Goal: Task Accomplishment & Management: Manage account settings

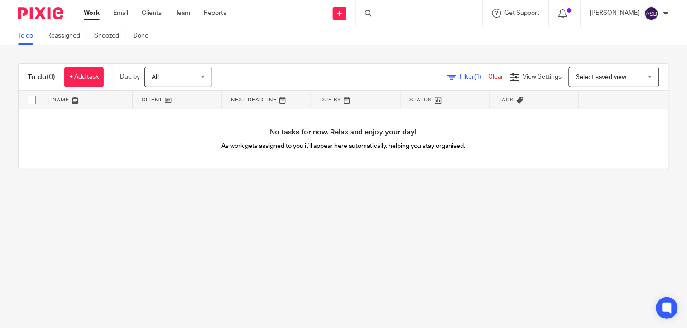
click at [365, 15] on icon at bounding box center [368, 13] width 7 height 7
click at [367, 15] on icon at bounding box center [368, 13] width 7 height 7
click at [368, 16] on div at bounding box center [417, 13] width 105 height 11
click at [376, 12] on input "Search" at bounding box center [414, 15] width 81 height 8
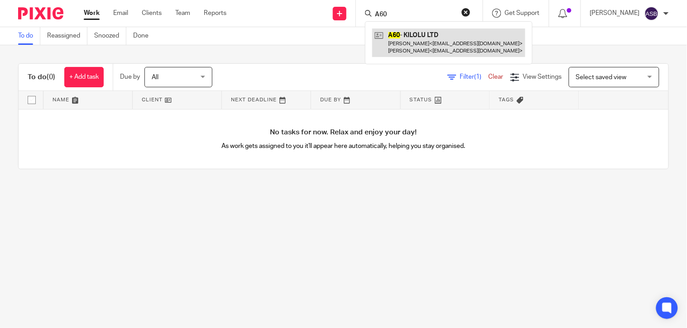
type input "A60"
click at [422, 38] on link at bounding box center [448, 43] width 153 height 28
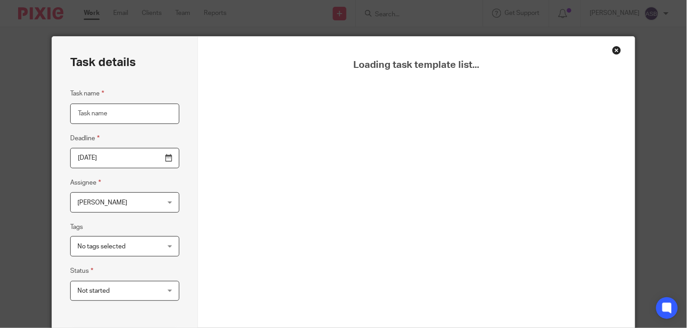
click at [146, 115] on input "Task name" at bounding box center [124, 114] width 109 height 20
type input "Brightpay"
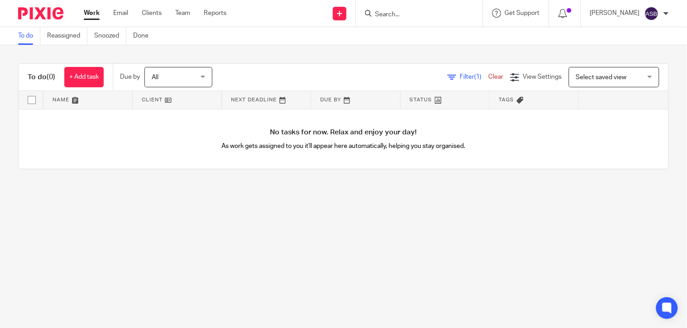
click at [413, 11] on input "Search" at bounding box center [414, 15] width 81 height 8
paste input "IMHANGBE"
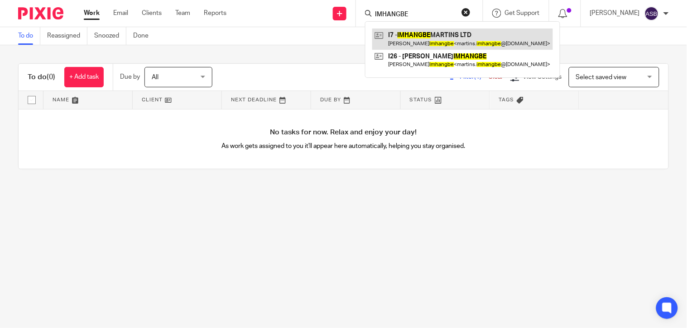
type input "IMHANGBE"
click at [404, 37] on link at bounding box center [462, 39] width 181 height 21
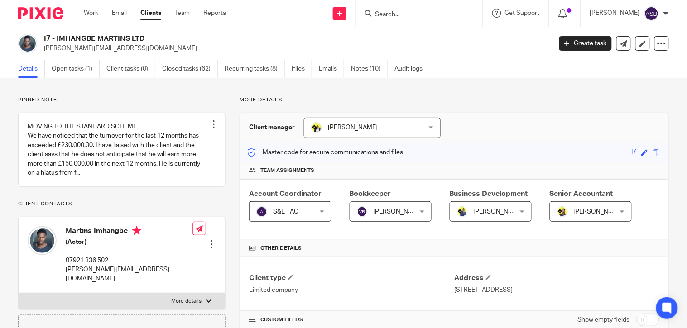
drag, startPoint x: 56, startPoint y: 37, endPoint x: 127, endPoint y: 33, distance: 71.7
click at [127, 33] on div "I7 - IMHANGBE MARTINS LTD martins.imhangbe@gmail.com Create task Update from Co…" at bounding box center [343, 43] width 687 height 33
copy h2 "IMHANGBE MARTINS"
click at [398, 13] on input "Search" at bounding box center [414, 15] width 81 height 8
paste input "S12"
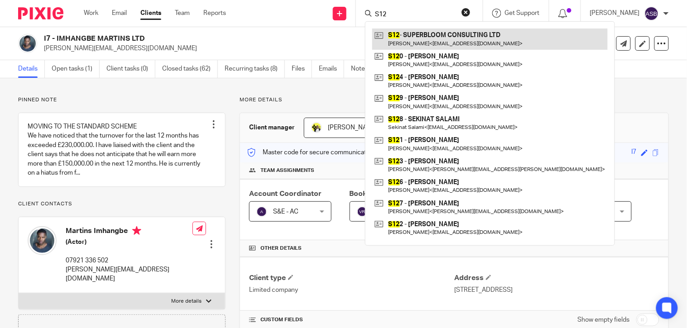
type input "S12"
click at [400, 35] on link at bounding box center [489, 39] width 235 height 21
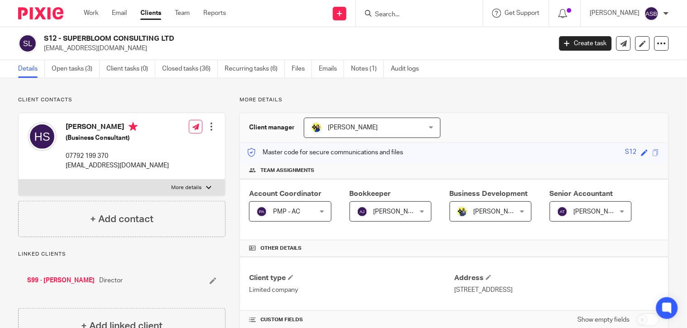
drag, startPoint x: 62, startPoint y: 35, endPoint x: 161, endPoint y: 37, distance: 98.7
click at [161, 37] on h2 "S12 - SUPERBLOOM CONSULTING LTD" at bounding box center [244, 39] width 401 height 10
copy h2 "SUPERBLOOM CONSULTING"
click at [380, 14] on input "Search" at bounding box center [414, 15] width 81 height 8
paste input "SINEAD"
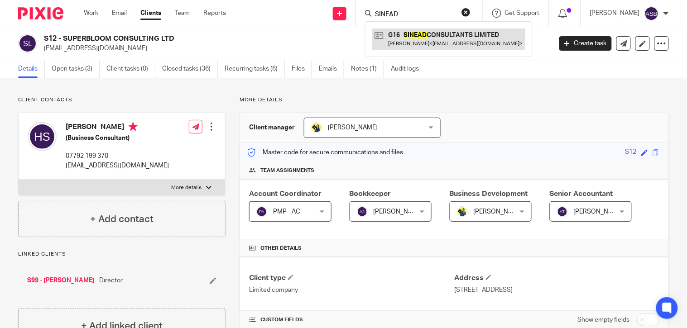
type input "SINEAD"
click at [394, 30] on link at bounding box center [448, 39] width 153 height 21
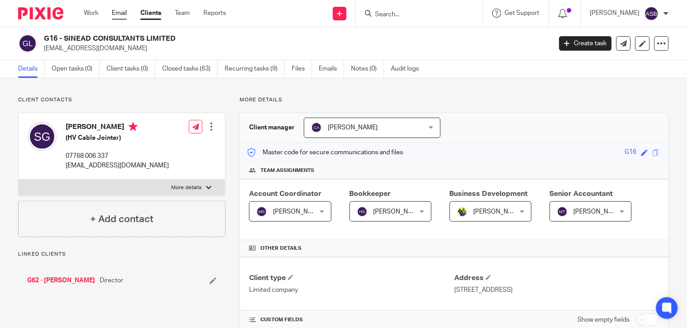
click at [119, 13] on link "Email" at bounding box center [119, 13] width 15 height 9
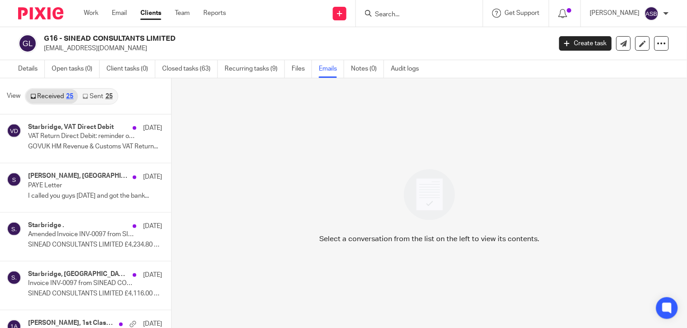
click at [383, 11] on input "Search" at bounding box center [414, 15] width 81 height 8
paste input "BMG ECOLOGY"
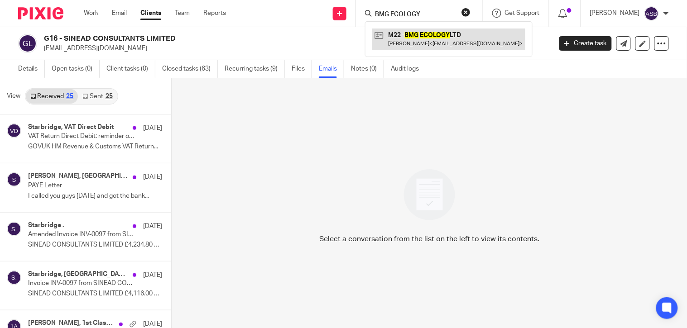
type input "BMG ECOLOGY"
click at [406, 39] on link at bounding box center [448, 39] width 153 height 21
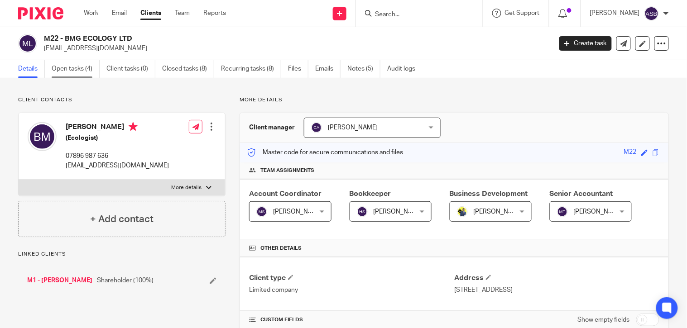
click at [82, 66] on link "Open tasks (4)" at bounding box center [76, 69] width 48 height 18
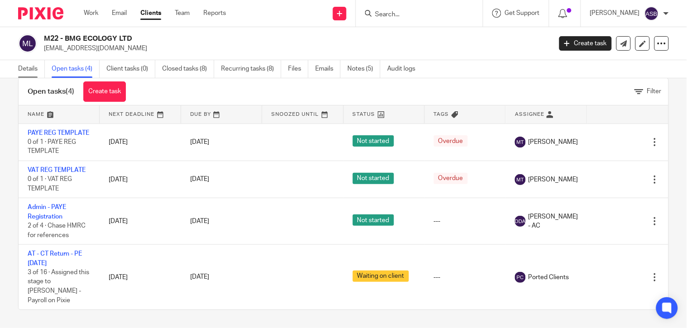
click at [29, 73] on link "Details" at bounding box center [31, 69] width 27 height 18
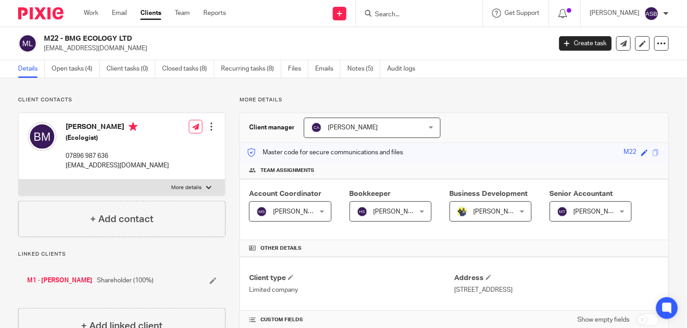
drag, startPoint x: 66, startPoint y: 39, endPoint x: 116, endPoint y: 34, distance: 51.0
click at [116, 34] on h2 "M22 - BMG ECOLOGY LTD" at bounding box center [244, 39] width 401 height 10
drag, startPoint x: 42, startPoint y: 37, endPoint x: 135, endPoint y: 34, distance: 93.3
click at [135, 34] on div "M22 - BMG ECOLOGY LTD [EMAIL_ADDRESS][DOMAIN_NAME]" at bounding box center [281, 43] width 527 height 19
copy h2 "M22 - BMG ECOLOGY LTD"
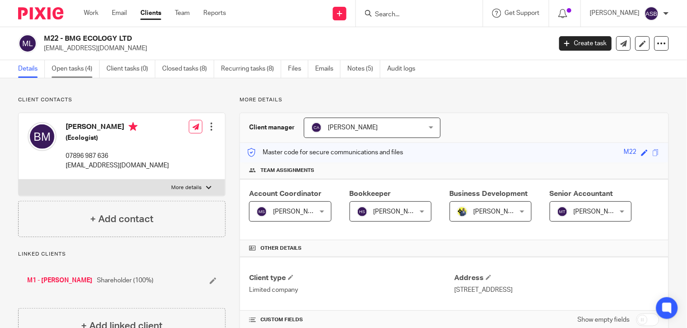
click at [74, 69] on link "Open tasks (4)" at bounding box center [76, 69] width 48 height 18
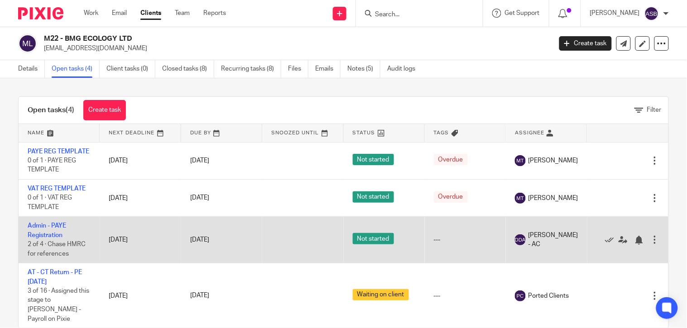
scroll to position [10, 0]
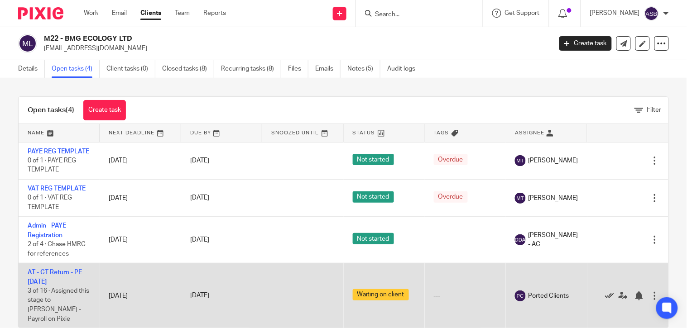
click at [605, 298] on icon at bounding box center [609, 296] width 9 height 9
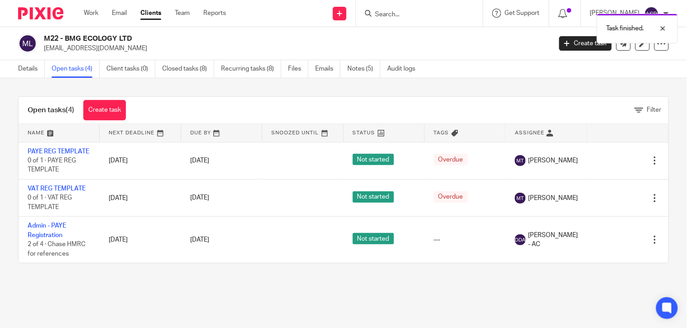
scroll to position [0, 0]
click at [177, 71] on link "Closed tasks (8)" at bounding box center [188, 69] width 52 height 18
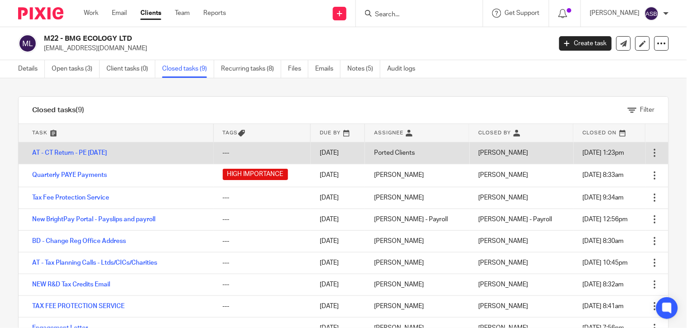
click at [650, 152] on div at bounding box center [654, 152] width 9 height 9
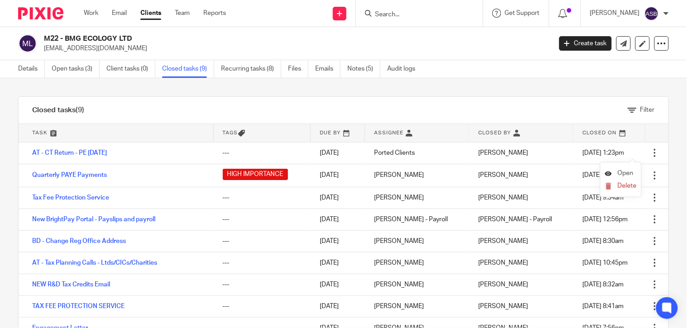
click at [622, 175] on span "Open" at bounding box center [625, 173] width 16 height 6
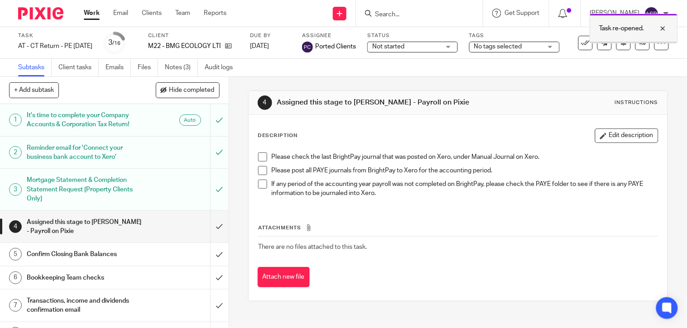
click at [666, 27] on div at bounding box center [656, 28] width 24 height 11
click at [390, 17] on input "Search" at bounding box center [414, 15] width 81 height 8
paste input "M22 - BMG ECOLOGY LTD"
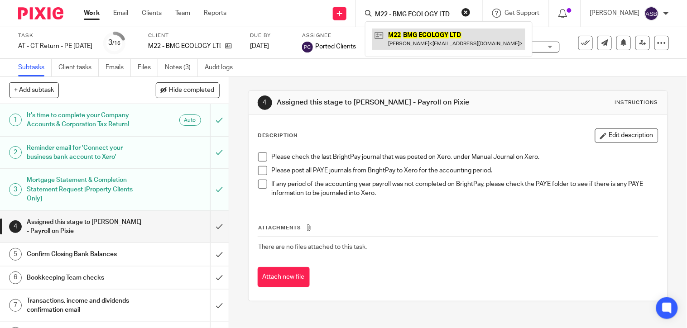
type input "M22 - BMG ECOLOGY LTD"
click at [402, 30] on link at bounding box center [448, 39] width 153 height 21
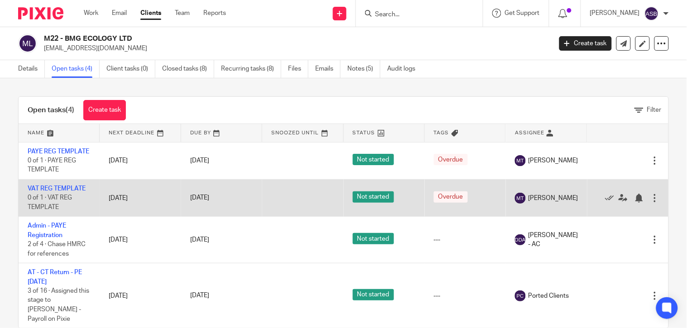
scroll to position [10, 0]
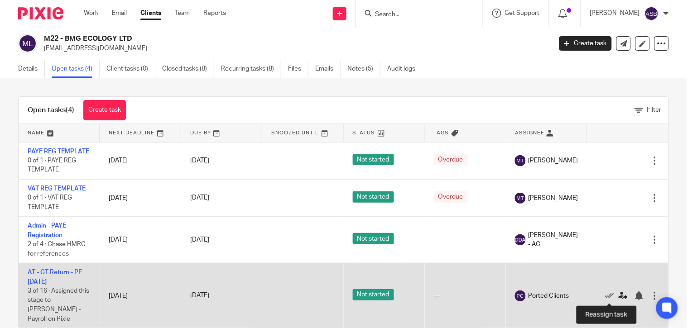
click at [618, 295] on icon at bounding box center [622, 296] width 9 height 9
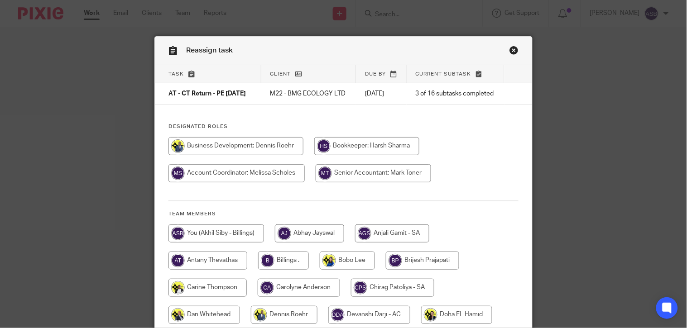
click at [388, 153] on input "radio" at bounding box center [366, 146] width 105 height 18
radio input "true"
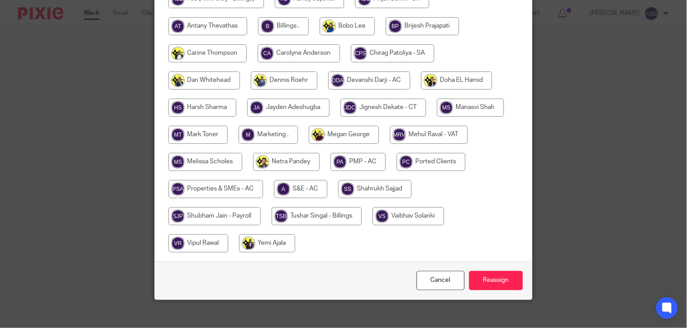
scroll to position [250, 0]
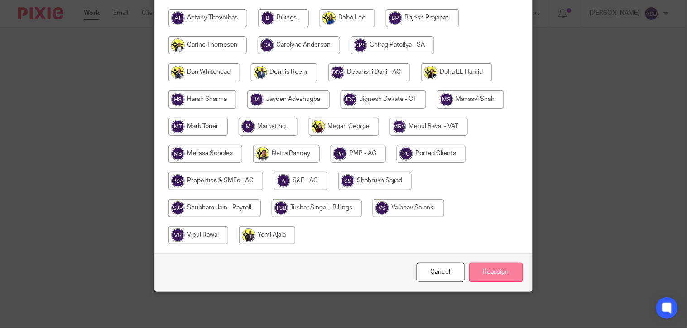
click at [501, 273] on input "Reassign" at bounding box center [496, 272] width 54 height 19
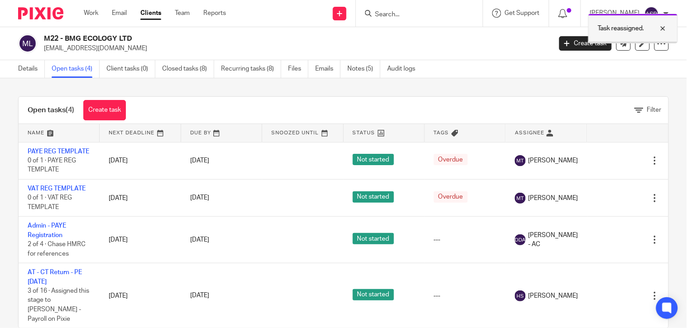
click at [663, 28] on div at bounding box center [656, 28] width 24 height 11
click at [377, 12] on input "Search" at bounding box center [414, 15] width 81 height 8
paste input "C FALKINGHAM"
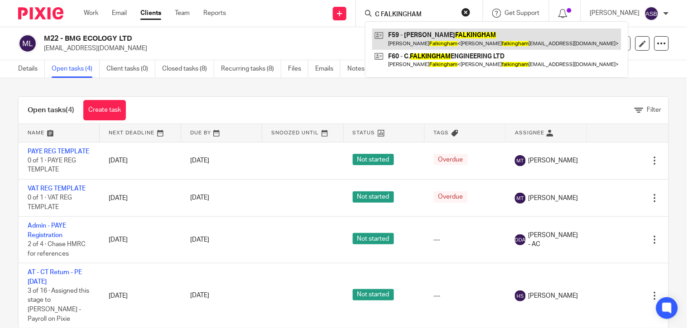
type input "C FALKINGHAM"
click at [410, 41] on link at bounding box center [496, 39] width 249 height 21
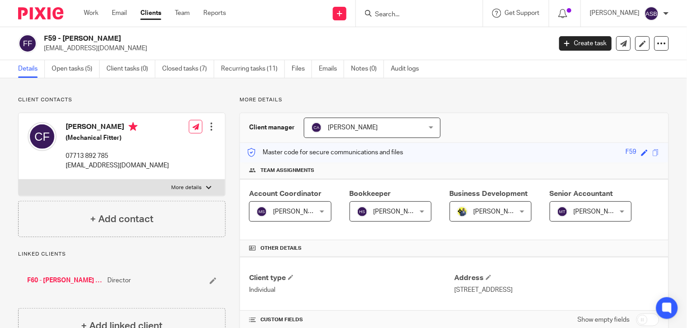
click at [396, 19] on div at bounding box center [419, 13] width 127 height 27
click at [395, 16] on input "Search" at bounding box center [414, 15] width 81 height 8
paste input "L39"
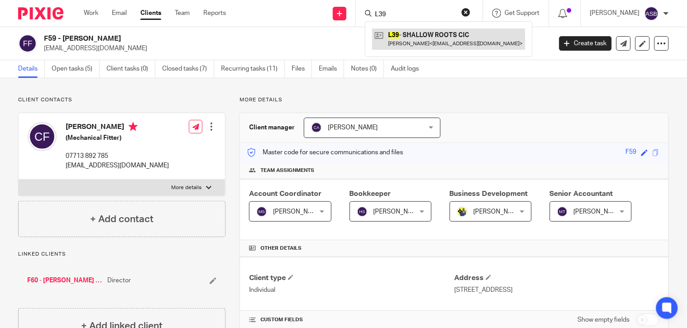
type input "L39"
click at [391, 35] on link at bounding box center [448, 39] width 153 height 21
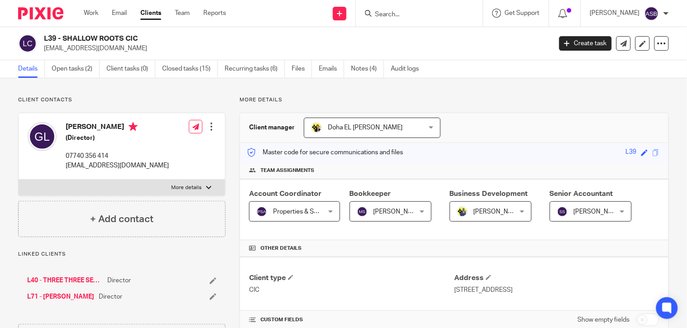
click at [397, 14] on input "Search" at bounding box center [414, 15] width 81 height 8
paste input "ELIZACO"
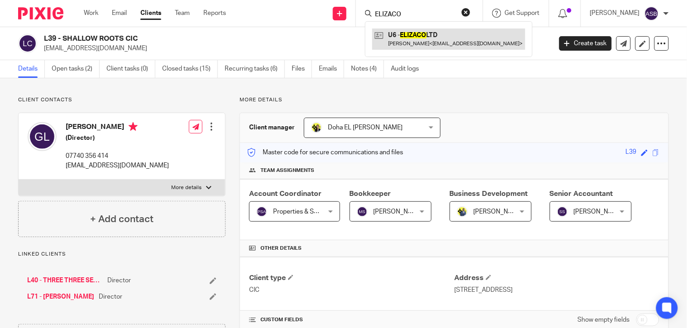
type input "ELIZACO"
click at [408, 44] on link at bounding box center [448, 39] width 153 height 21
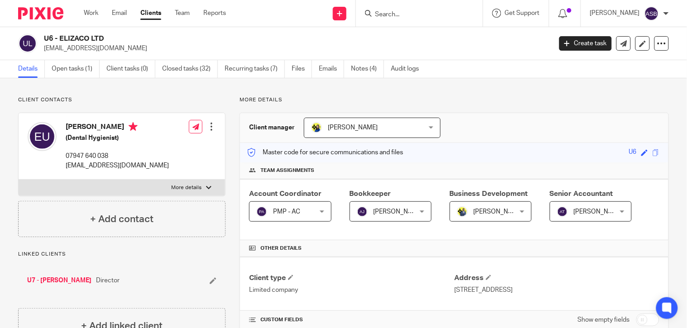
click at [381, 8] on form at bounding box center [422, 13] width 96 height 11
click at [385, 11] on input "Search" at bounding box center [414, 15] width 81 height 8
paste input "I26"
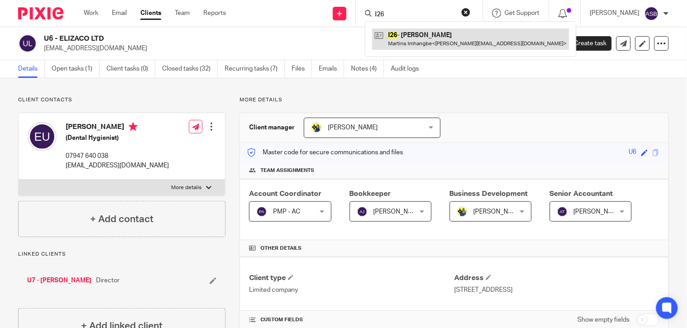
type input "I26"
click at [428, 43] on link at bounding box center [470, 39] width 197 height 21
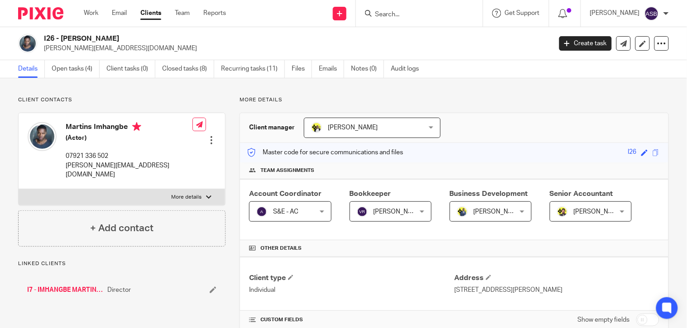
drag, startPoint x: 61, startPoint y: 39, endPoint x: 132, endPoint y: 37, distance: 70.6
click at [132, 37] on h2 "I26 - [PERSON_NAME]" at bounding box center [244, 39] width 401 height 10
click at [57, 286] on link "I7 - IMHANGBE MARTINS LTD" at bounding box center [65, 290] width 76 height 9
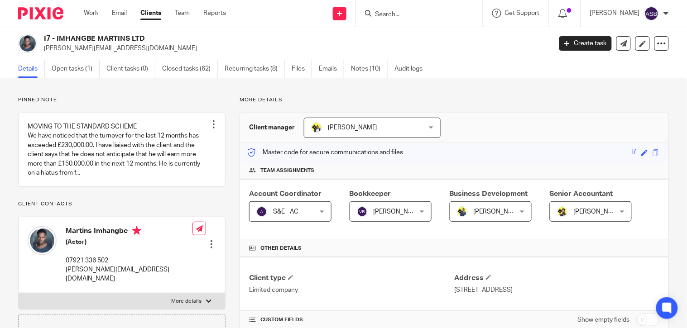
drag, startPoint x: 0, startPoint y: 0, endPoint x: 119, endPoint y: 36, distance: 124.4
click at [119, 36] on h2 "I7 - IMHANGBE MARTINS LTD" at bounding box center [244, 39] width 401 height 10
copy h2 "IMHANGBE [PERSON_NAME]"
click at [44, 37] on h2 "I7 - IMHANGBE MARTINS LTD" at bounding box center [244, 39] width 401 height 10
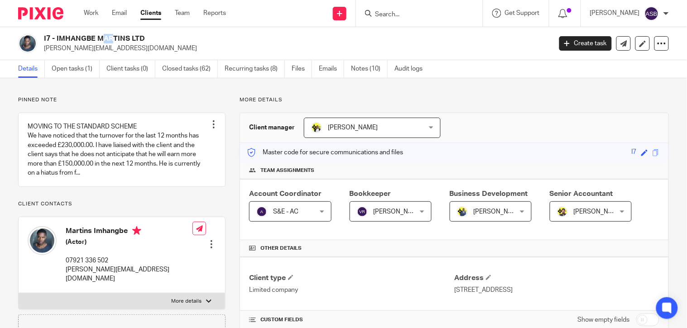
copy h2 "I7"
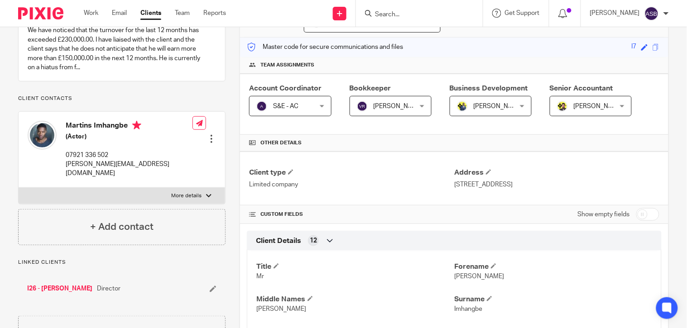
scroll to position [251, 0]
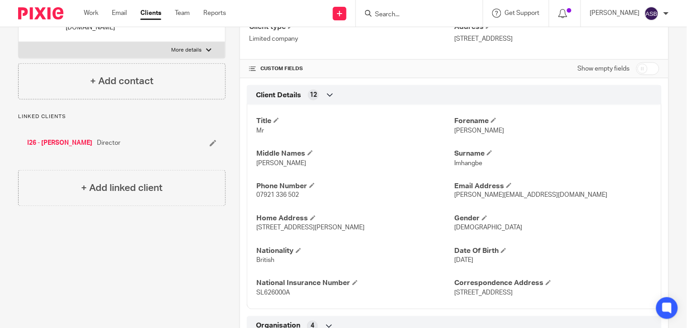
click at [65, 141] on link "I26 - [PERSON_NAME]" at bounding box center [59, 143] width 65 height 9
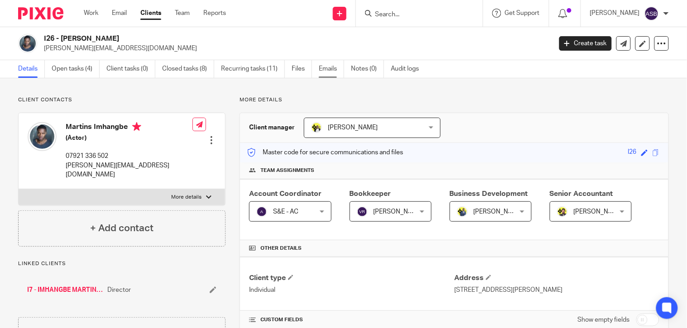
click at [322, 68] on link "Emails" at bounding box center [331, 69] width 25 height 18
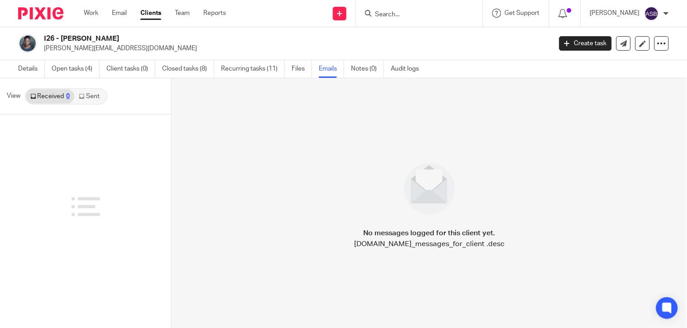
drag, startPoint x: 62, startPoint y: 37, endPoint x: 128, endPoint y: 38, distance: 66.1
click at [128, 38] on h2 "I26 - MARTINS IMHANGBE" at bounding box center [244, 39] width 401 height 10
copy h2 "MARTINS IMHANGB"
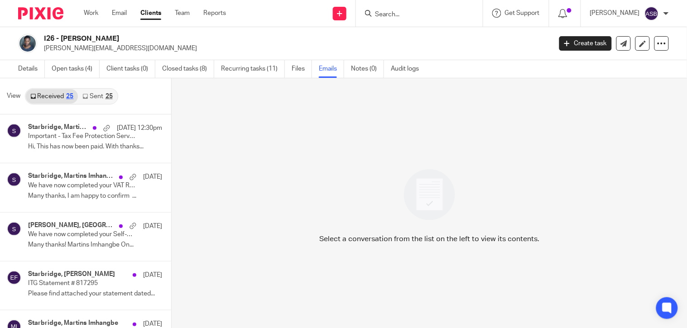
copy h2 "MARTINS IMHANGB"
click at [52, 148] on p "Hi, This has now been paid. With thanks..." at bounding box center [81, 147] width 107 height 8
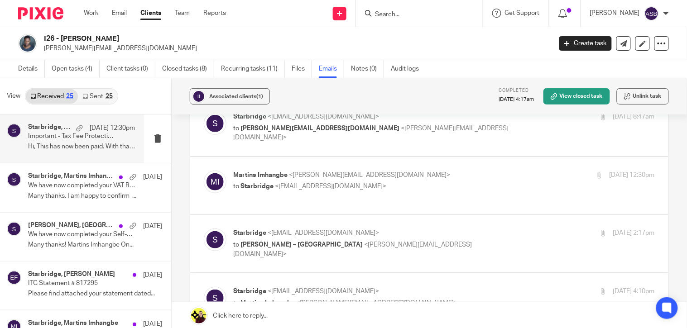
scroll to position [50, 0]
click at [404, 241] on p "to Billings – Starbridge <billings@starbridge.uk>" at bounding box center [373, 250] width 281 height 19
checkbox input "true"
click at [416, 186] on p "to Starbridge <info@starbridge.uk>" at bounding box center [373, 187] width 281 height 10
checkbox input "true"
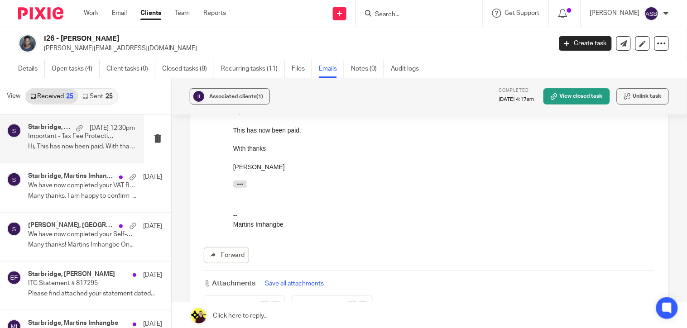
scroll to position [0, 0]
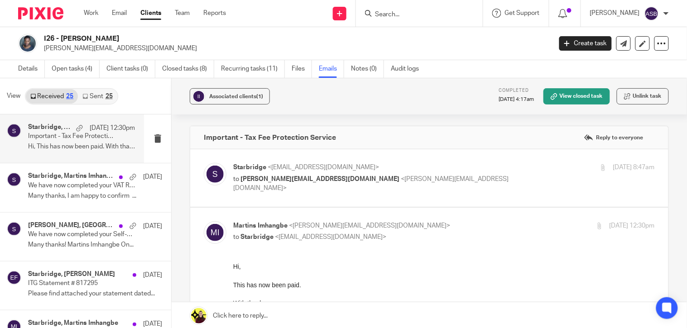
click at [426, 189] on div "Starbridge <info@starbridge.uk> to martins.imhangbe@gmail.com <martins.imhangbe…" at bounding box center [429, 178] width 451 height 30
click at [474, 180] on p "to martins.imhangbe@gmail.com <martins.imhangbe@gmail.com>" at bounding box center [373, 184] width 281 height 19
checkbox input "true"
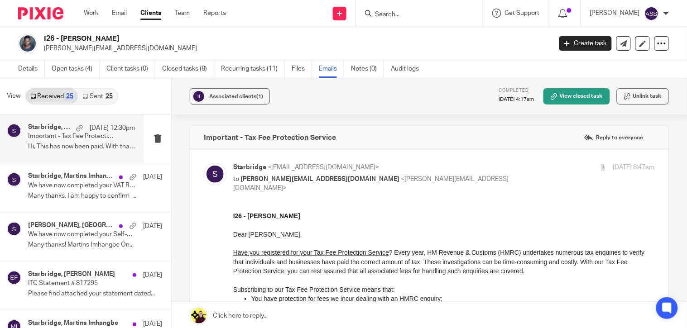
drag, startPoint x: 60, startPoint y: 38, endPoint x: 127, endPoint y: 38, distance: 67.0
click at [127, 38] on h2 "I26 - MARTINS IMHANGBE" at bounding box center [244, 39] width 401 height 10
copy h2 "MARTINS IMHANGB"
click at [32, 67] on link "Details" at bounding box center [31, 69] width 27 height 18
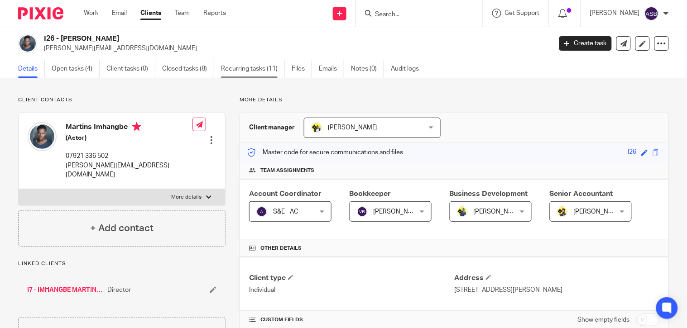
click at [233, 71] on link "Recurring tasks (11)" at bounding box center [253, 69] width 64 height 18
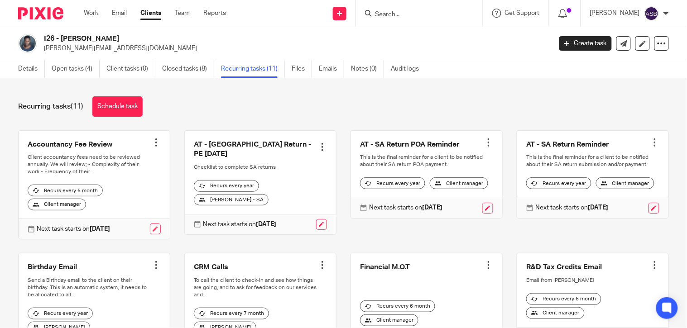
scroll to position [189, 0]
drag, startPoint x: 42, startPoint y: 38, endPoint x: 146, endPoint y: 38, distance: 104.6
click at [146, 38] on div "I26 - [PERSON_NAME] [PERSON_NAME][EMAIL_ADDRESS][DOMAIN_NAME]" at bounding box center [281, 43] width 527 height 19
copy h2 "I26 - [PERSON_NAME]"
click at [76, 39] on h2 "I26 - [PERSON_NAME]" at bounding box center [244, 39] width 401 height 10
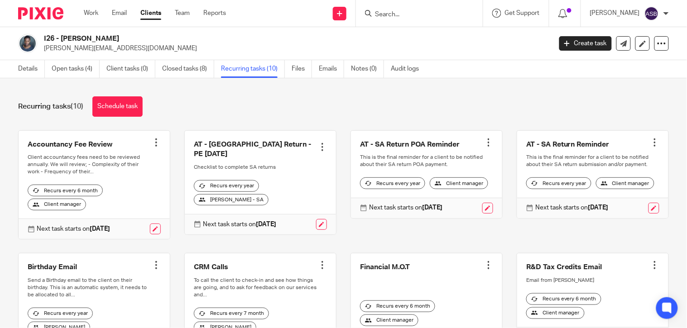
drag, startPoint x: 62, startPoint y: 38, endPoint x: 121, endPoint y: 36, distance: 59.8
click at [121, 36] on h2 "I26 - [PERSON_NAME]" at bounding box center [244, 39] width 401 height 10
copy h2 "[PERSON_NAME]"
click at [386, 17] on input "Search" at bounding box center [414, 15] width 81 height 8
paste input "Superbloom Consu"
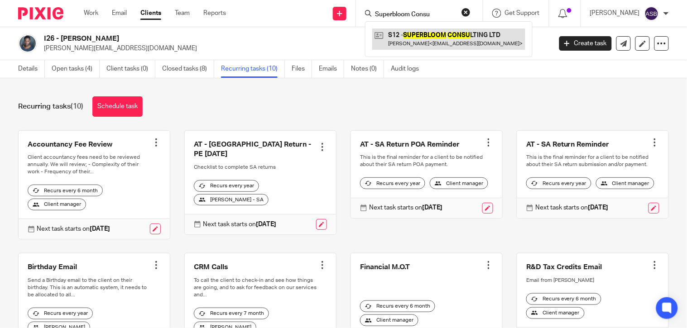
type input "Superbloom Consu"
click at [401, 35] on link at bounding box center [448, 39] width 153 height 21
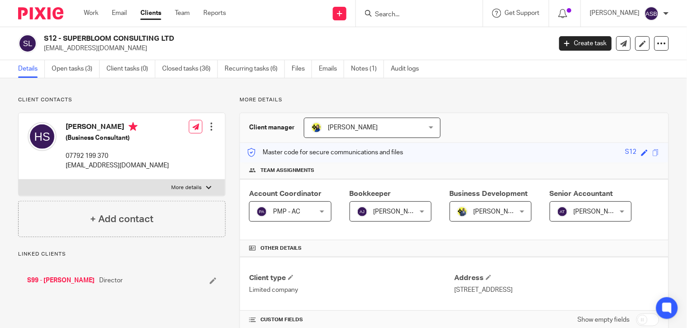
drag, startPoint x: 0, startPoint y: 0, endPoint x: 127, endPoint y: 42, distance: 133.4
click at [127, 42] on h2 "S12 - SUPERBLOOM CONSULTING LTD" at bounding box center [244, 39] width 401 height 10
click at [57, 278] on link "S99 - [PERSON_NAME]" at bounding box center [60, 280] width 67 height 9
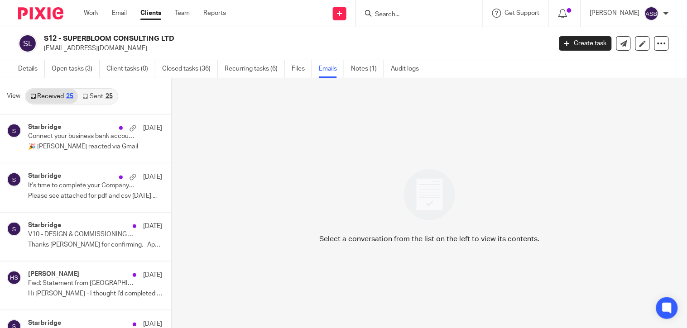
click at [97, 99] on link "Sent 25" at bounding box center [97, 96] width 39 height 14
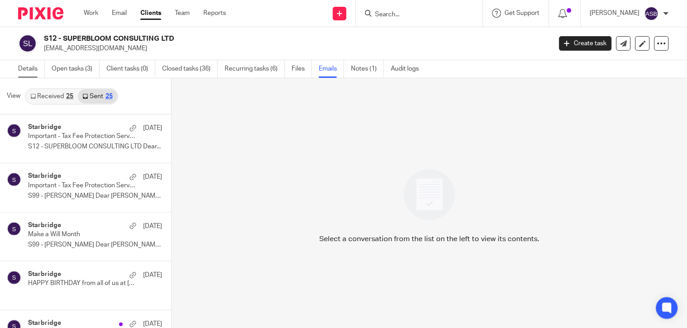
click at [34, 68] on link "Details" at bounding box center [31, 69] width 27 height 18
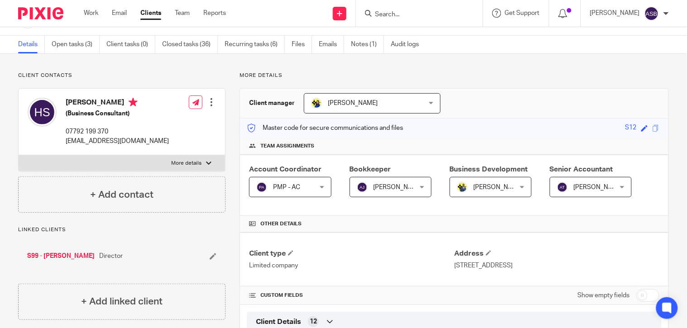
scroll to position [101, 0]
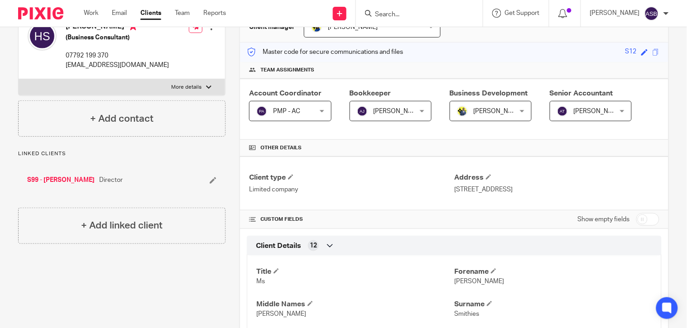
click at [67, 176] on link "S99 - [PERSON_NAME]" at bounding box center [60, 180] width 67 height 9
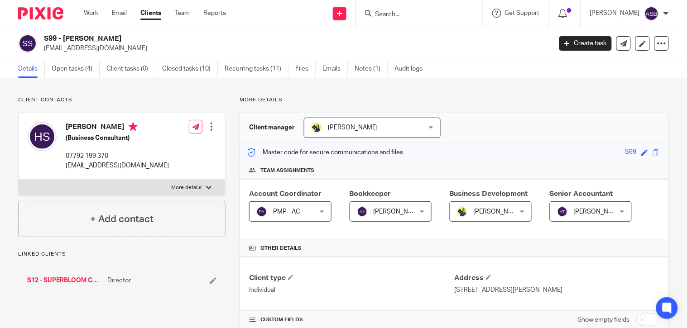
click at [405, 12] on input "Search" at bounding box center [414, 15] width 81 height 8
paste input "SINEAD CON"
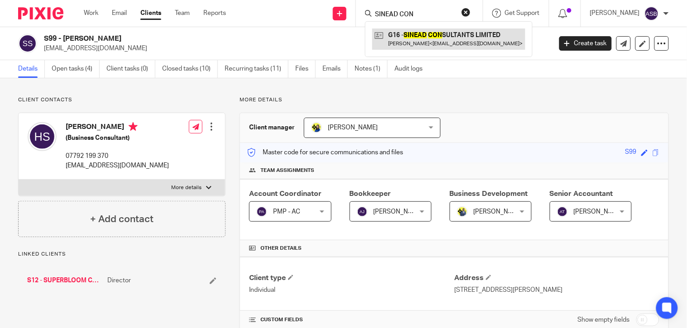
type input "SINEAD CON"
click at [425, 38] on link at bounding box center [448, 39] width 153 height 21
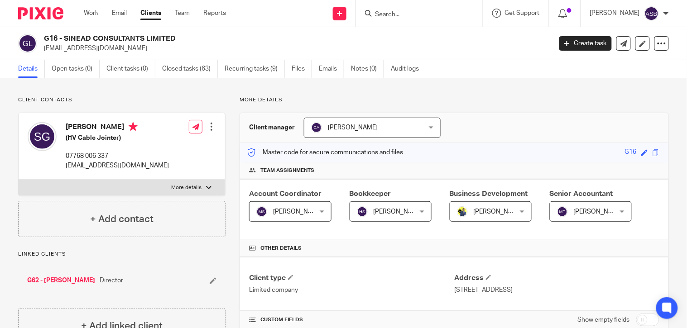
click at [379, 12] on input "Search" at bounding box center [414, 15] width 81 height 8
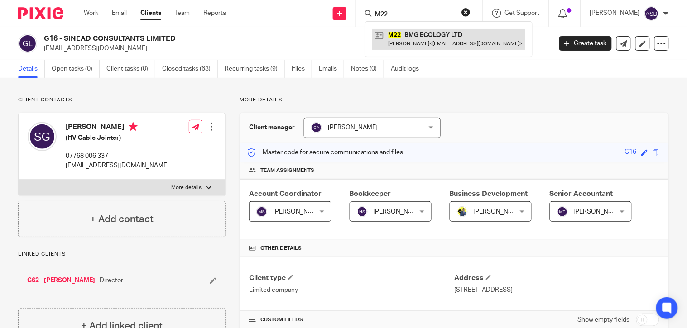
type input "M22"
click at [404, 38] on link at bounding box center [448, 39] width 153 height 21
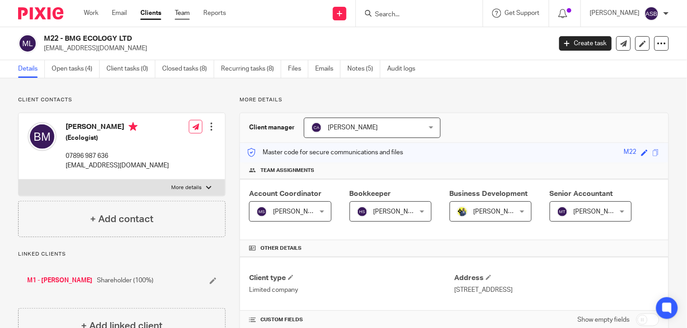
click at [176, 14] on link "Team" at bounding box center [182, 13] width 15 height 9
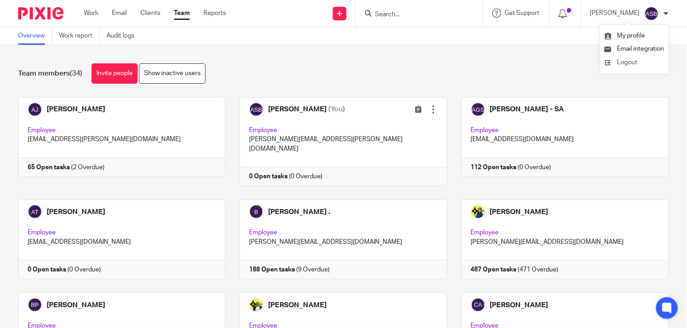
click at [625, 61] on span "Logout" at bounding box center [627, 62] width 20 height 6
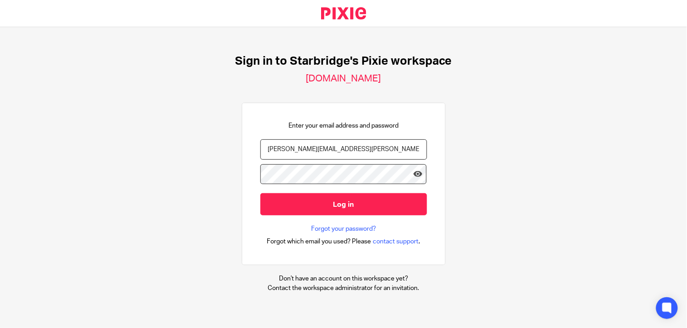
click at [345, 151] on input "[PERSON_NAME][EMAIL_ADDRESS][PERSON_NAME][DOMAIN_NAME]" at bounding box center [343, 149] width 167 height 20
drag, startPoint x: 284, startPoint y: 148, endPoint x: 254, endPoint y: 148, distance: 30.8
click at [260, 148] on input "[PERSON_NAME][EMAIL_ADDRESS][PERSON_NAME][DOMAIN_NAME]" at bounding box center [343, 149] width 167 height 20
paste input "[PERSON_NAME]"
click at [282, 151] on input "Tushar [EMAIL_ADDRESS][DOMAIN_NAME]" at bounding box center [343, 149] width 167 height 20
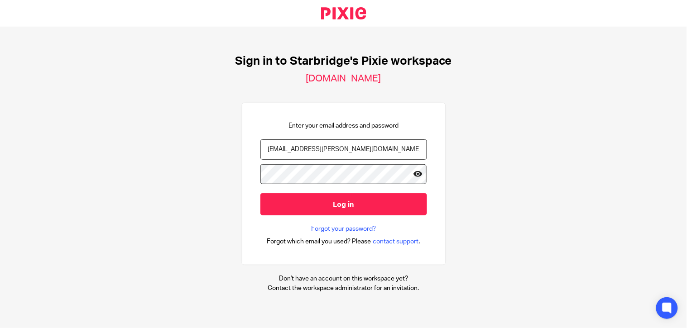
type input "[EMAIL_ADDRESS][PERSON_NAME][DOMAIN_NAME]"
click at [413, 171] on icon at bounding box center [417, 174] width 9 height 9
click at [201, 168] on div "Sign in to Starbridge's Pixie workspace [DOMAIN_NAME] Enter your email address …" at bounding box center [343, 173] width 687 height 293
click at [616, 167] on div "Sign in to Starbridge's Pixie workspace [DOMAIN_NAME] Enter your email address …" at bounding box center [343, 173] width 687 height 293
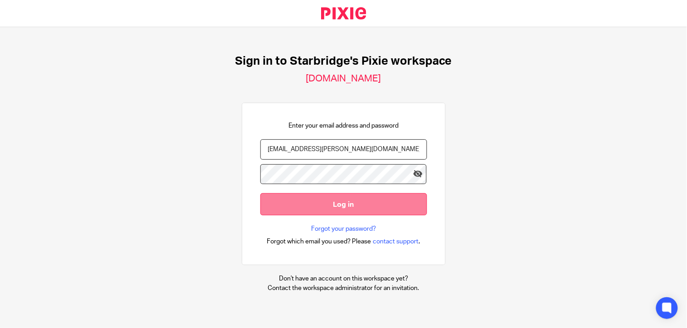
click at [333, 202] on input "Log in" at bounding box center [343, 204] width 167 height 22
